Goal: Find contact information: Find contact information

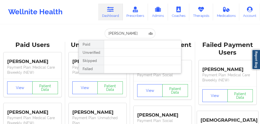
drag, startPoint x: 120, startPoint y: 33, endPoint x: 70, endPoint y: 32, distance: 49.9
drag, startPoint x: 119, startPoint y: 33, endPoint x: 96, endPoint y: 29, distance: 23.6
click at [96, 29] on div "[PERSON_NAME] Paid Unverified Skipped Failed" at bounding box center [130, 34] width 102 height 10
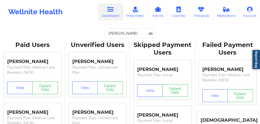
type input "[GEOGRAPHIC_DATA]"
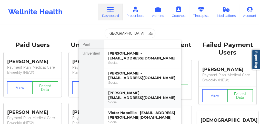
click at [118, 97] on div "[PERSON_NAME] - [EMAIL_ADDRESS][DOMAIN_NAME]" at bounding box center [142, 95] width 69 height 9
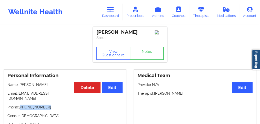
drag, startPoint x: 46, startPoint y: 106, endPoint x: 22, endPoint y: 103, distance: 23.9
click at [21, 105] on p "Phone: [PHONE_NUMBER]" at bounding box center [64, 107] width 115 height 5
drag, startPoint x: 45, startPoint y: 88, endPoint x: 20, endPoint y: 84, distance: 24.9
click at [20, 86] on p "Name: [PERSON_NAME]" at bounding box center [64, 84] width 115 height 5
copy p "[PERSON_NAME]"
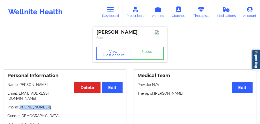
drag, startPoint x: 40, startPoint y: 104, endPoint x: 24, endPoint y: 101, distance: 15.7
click at [21, 105] on p "Phone: [PHONE_NUMBER]" at bounding box center [64, 107] width 115 height 5
copy p "[PHONE_NUMBER]"
click at [111, 14] on link "Dashboard" at bounding box center [110, 12] width 25 height 17
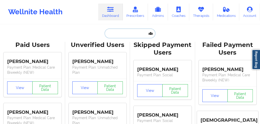
click at [124, 33] on input "text" at bounding box center [129, 34] width 51 height 10
paste input "[PERSON_NAME]"
type input "[PERSON_NAME]"
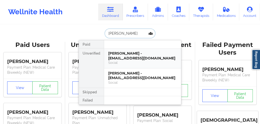
click at [129, 57] on div "[PERSON_NAME] - [EMAIL_ADDRESS][DOMAIN_NAME]" at bounding box center [142, 55] width 69 height 9
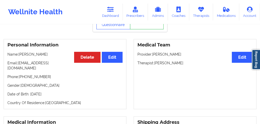
scroll to position [34, 0]
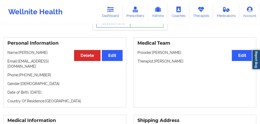
click at [35, 73] on p "Phone: [PHONE_NUMBER]" at bounding box center [64, 75] width 115 height 5
copy p "13614555548"
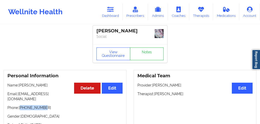
scroll to position [0, 0]
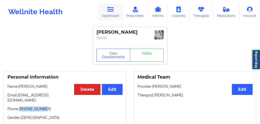
click at [114, 15] on link "Dashboard" at bounding box center [110, 12] width 25 height 17
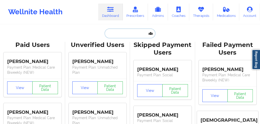
click at [115, 35] on input "text" at bounding box center [129, 34] width 51 height 10
paste input "[PERSON_NAME]"
type input "[PERSON_NAME]"
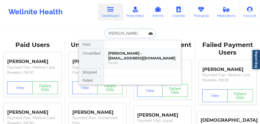
click at [117, 55] on div "[PERSON_NAME] - [EMAIL_ADDRESS][DOMAIN_NAME]" at bounding box center [142, 55] width 69 height 9
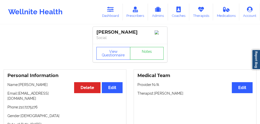
click at [29, 105] on p "Phone: [PHONE_NUMBER]" at bounding box center [64, 107] width 115 height 5
drag, startPoint x: 29, startPoint y: 103, endPoint x: 132, endPoint y: 50, distance: 116.5
click at [31, 105] on p "Phone: [PHONE_NUMBER]" at bounding box center [64, 107] width 115 height 5
copy p "2107275276"
